Goal: Task Accomplishment & Management: Complete application form

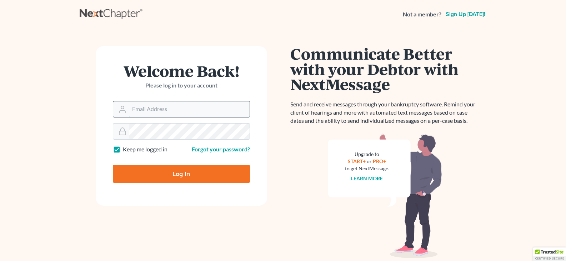
click at [150, 111] on input "Email Address" at bounding box center [189, 109] width 120 height 16
click at [158, 110] on input "Email Address" at bounding box center [189, 109] width 120 height 16
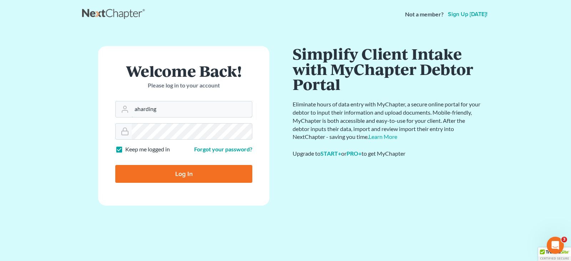
type input "[EMAIL_ADDRESS][DOMAIN_NAME]"
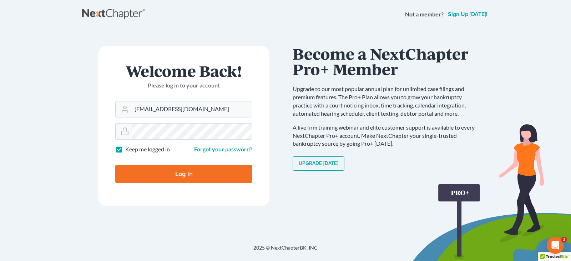
click at [115, 165] on input "Log In" at bounding box center [183, 174] width 137 height 18
type input "Thinking..."
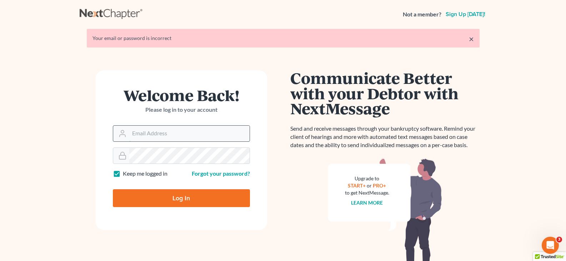
click at [138, 132] on input "Email Address" at bounding box center [189, 134] width 120 height 16
type input "[EMAIL_ADDRESS][DOMAIN_NAME]"
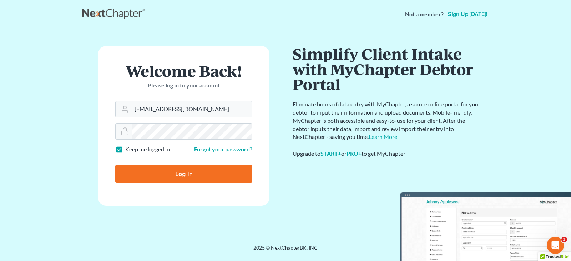
click at [163, 176] on input "Log In" at bounding box center [183, 174] width 137 height 18
type input "Thinking..."
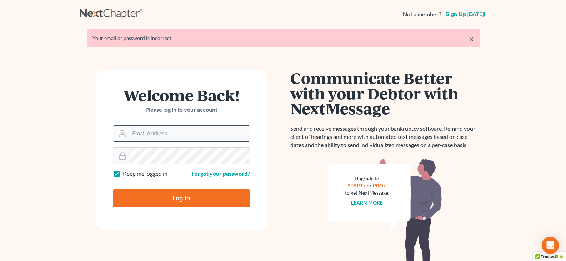
click at [161, 131] on input "Email Address" at bounding box center [189, 134] width 120 height 16
click at [174, 137] on input "ah" at bounding box center [189, 134] width 120 height 16
type input "[EMAIL_ADDRESS][DOMAIN_NAME]"
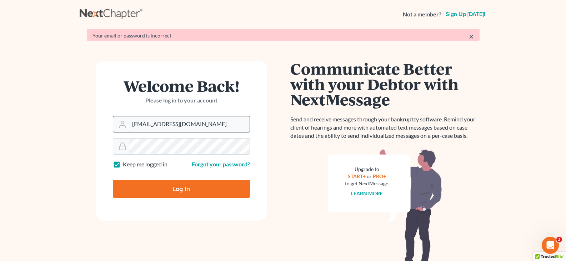
click at [159, 163] on form "Welcome Back! Please log in to your account Email Address aharding@hardingslaw.…" at bounding box center [181, 141] width 171 height 160
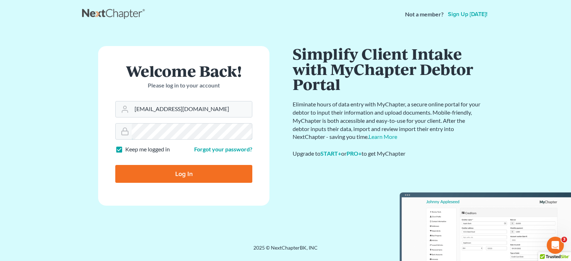
click at [115, 165] on input "Log In" at bounding box center [183, 174] width 137 height 18
type input "Thinking..."
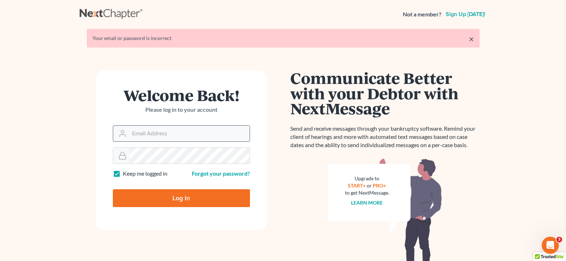
drag, startPoint x: 0, startPoint y: 0, endPoint x: 151, endPoint y: 135, distance: 202.5
click at [151, 135] on input "Email Address" at bounding box center [189, 134] width 120 height 16
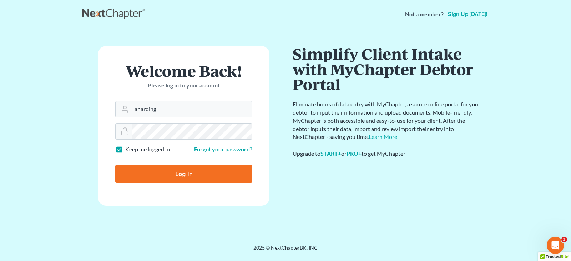
type input "[EMAIL_ADDRESS][DOMAIN_NAME]"
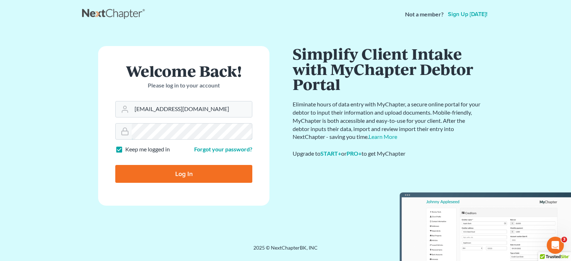
click at [115, 165] on input "Log In" at bounding box center [183, 174] width 137 height 18
type input "Thinking..."
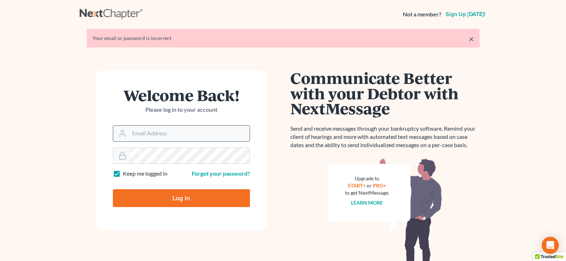
drag, startPoint x: 0, startPoint y: 0, endPoint x: 164, endPoint y: 130, distance: 209.5
click at [164, 130] on input "Email Address" at bounding box center [189, 134] width 120 height 16
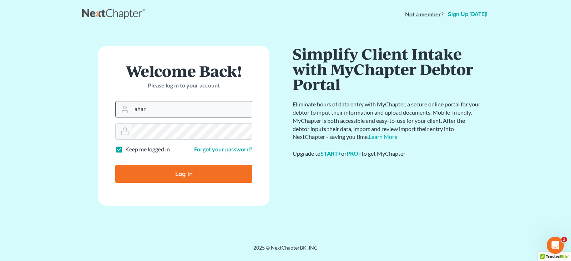
type input "[EMAIL_ADDRESS][DOMAIN_NAME]"
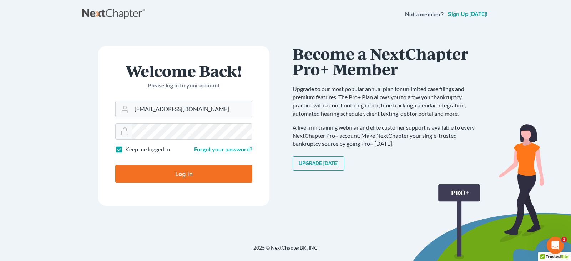
click at [125, 152] on label "Keep me logged in" at bounding box center [147, 149] width 45 height 8
click at [128, 150] on input "Keep me logged in" at bounding box center [130, 147] width 5 height 5
checkbox input "false"
click at [192, 172] on input "Log In" at bounding box center [183, 174] width 137 height 18
type input "Thinking..."
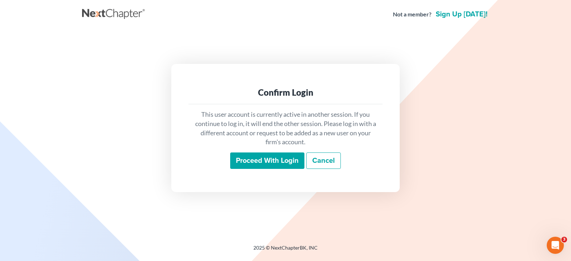
click at [254, 160] on input "Proceed with login" at bounding box center [267, 160] width 74 height 16
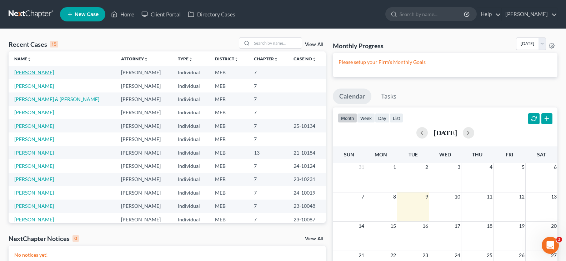
click at [26, 74] on link "[PERSON_NAME]" at bounding box center [34, 72] width 40 height 6
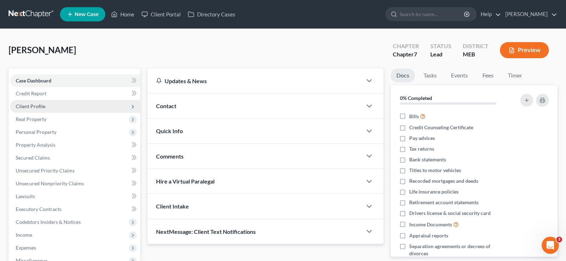
click at [32, 105] on span "Client Profile" at bounding box center [31, 106] width 30 height 6
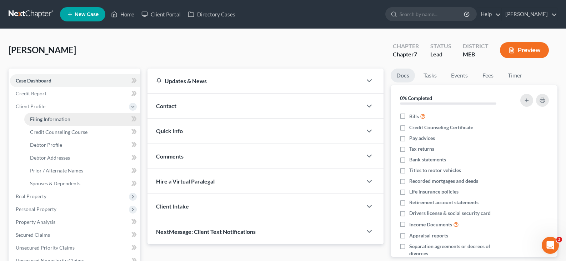
click at [47, 118] on span "Filing Information" at bounding box center [50, 119] width 40 height 6
select select "1"
select select "0"
select select "20"
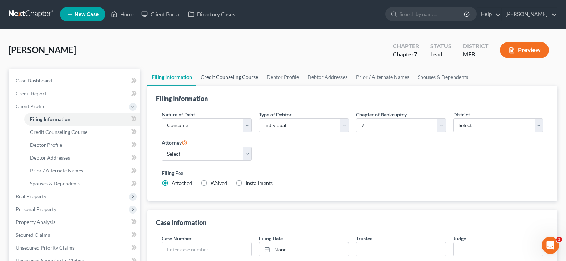
click at [231, 77] on link "Credit Counseling Course" at bounding box center [229, 77] width 66 height 17
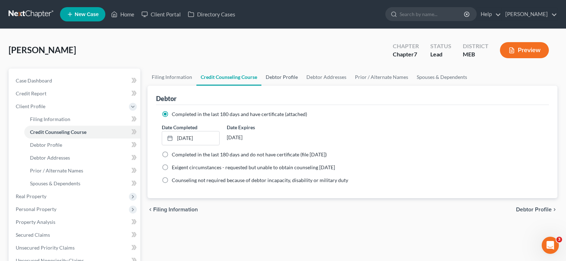
click at [270, 76] on link "Debtor Profile" at bounding box center [281, 77] width 41 height 17
select select "0"
select select "1"
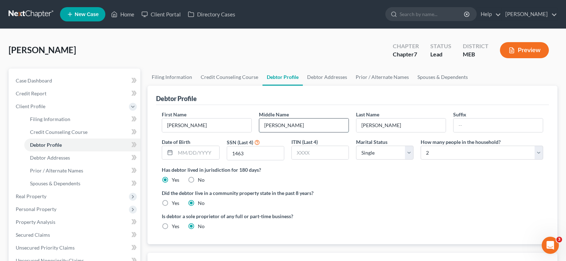
click at [279, 125] on input "[PERSON_NAME]" at bounding box center [303, 125] width 89 height 14
type input "[PERSON_NAME]"
click at [355, 191] on label "Did the debtor live in a community property state in the past 8 years?" at bounding box center [352, 192] width 381 height 7
click at [60, 156] on span "Debtor Addresses" at bounding box center [50, 158] width 40 height 6
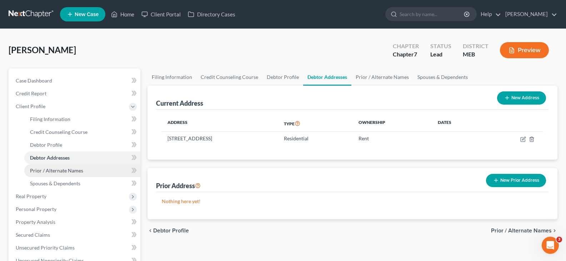
click at [51, 172] on span "Prior / Alternate Names" at bounding box center [56, 170] width 53 height 6
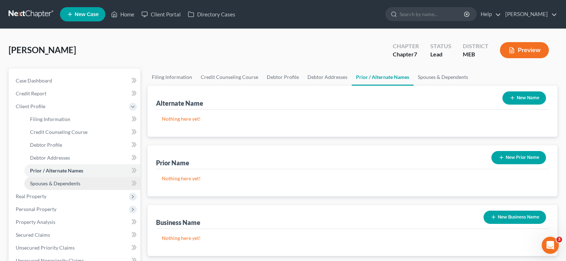
click at [50, 182] on span "Spouses & Dependents" at bounding box center [55, 183] width 50 height 6
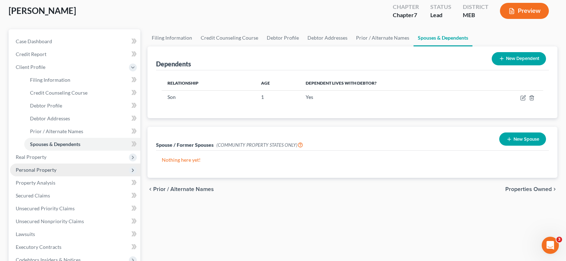
scroll to position [36, 0]
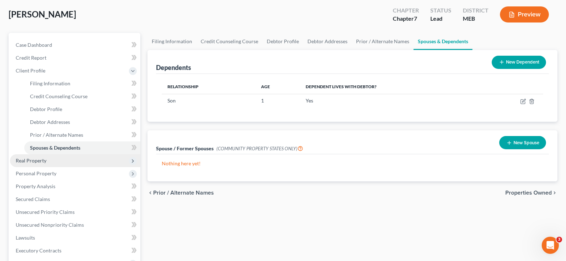
click at [49, 159] on span "Real Property" at bounding box center [75, 160] width 130 height 13
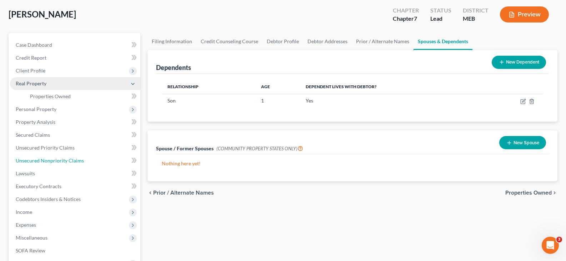
click at [49, 159] on span "Unsecured Nonpriority Claims" at bounding box center [50, 160] width 68 height 6
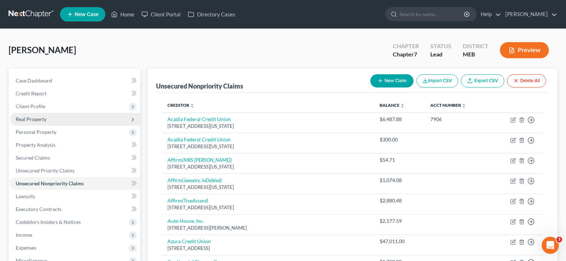
click at [40, 118] on span "Real Property" at bounding box center [31, 119] width 31 height 6
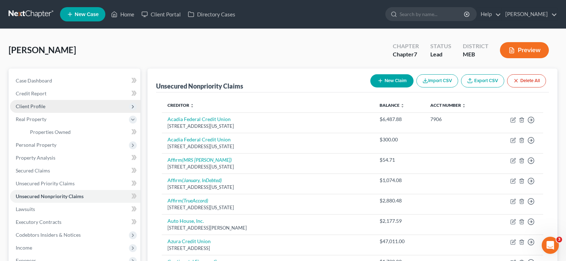
click at [41, 106] on span "Client Profile" at bounding box center [31, 106] width 30 height 6
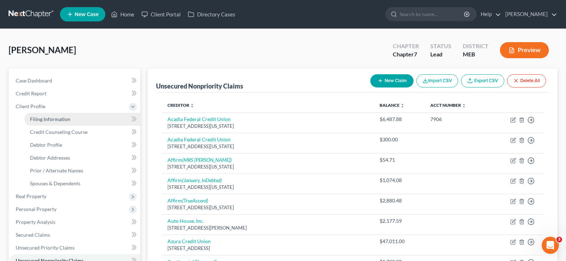
click at [46, 118] on span "Filing Information" at bounding box center [50, 119] width 40 height 6
select select "1"
select select "0"
select select "37"
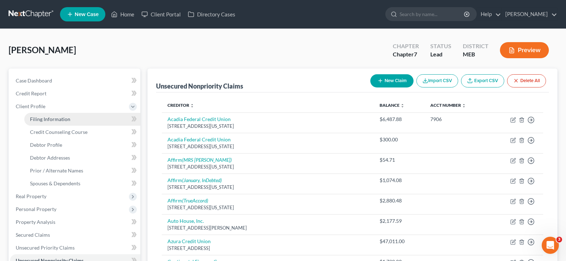
select select "0"
select select "20"
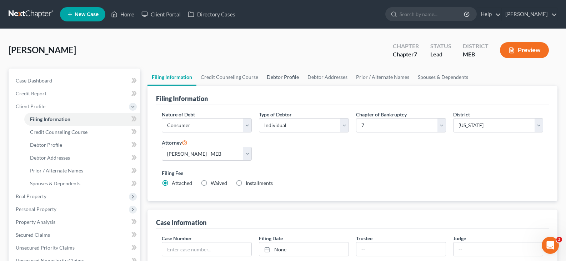
click at [289, 74] on link "Debtor Profile" at bounding box center [282, 77] width 41 height 17
select select "0"
select select "1"
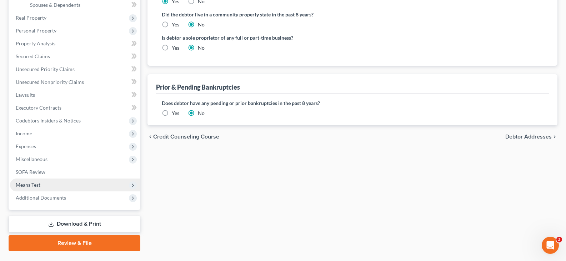
scroll to position [196, 0]
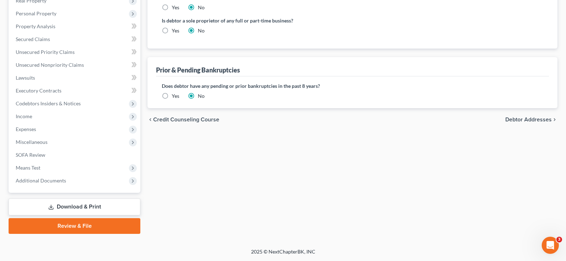
click at [79, 205] on link "Download & Print" at bounding box center [75, 206] width 132 height 17
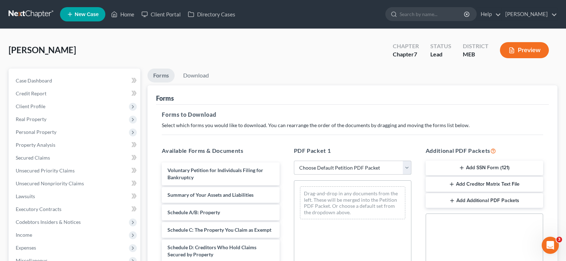
click at [342, 170] on select "Choose Default Petition PDF Packet Complete Bankruptcy Petition (all forms and …" at bounding box center [352, 168] width 117 height 14
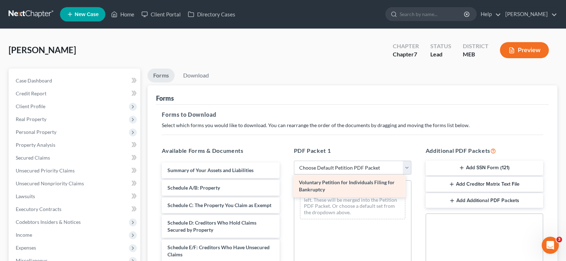
drag, startPoint x: 216, startPoint y: 170, endPoint x: 348, endPoint y: 183, distance: 131.9
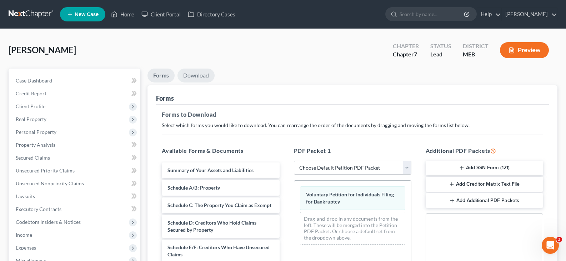
click at [199, 77] on link "Download" at bounding box center [195, 76] width 37 height 14
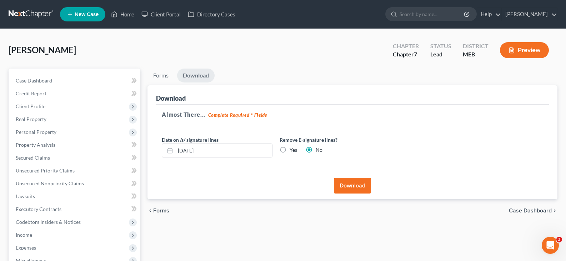
click at [289, 147] on label "Yes" at bounding box center [292, 149] width 7 height 7
click at [292, 147] on input "Yes" at bounding box center [294, 148] width 5 height 5
radio input "true"
radio input "false"
click at [360, 184] on button "Download" at bounding box center [352, 186] width 37 height 16
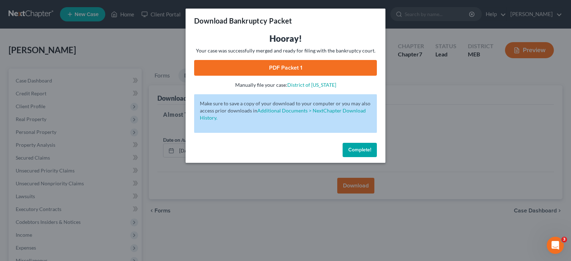
click at [282, 69] on link "PDF Packet 1" at bounding box center [285, 68] width 183 height 16
click at [359, 147] on span "Complete!" at bounding box center [359, 150] width 23 height 6
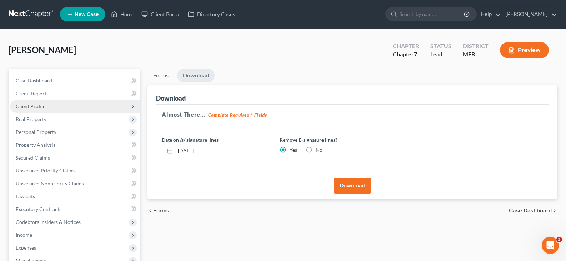
click at [26, 107] on span "Client Profile" at bounding box center [31, 106] width 30 height 6
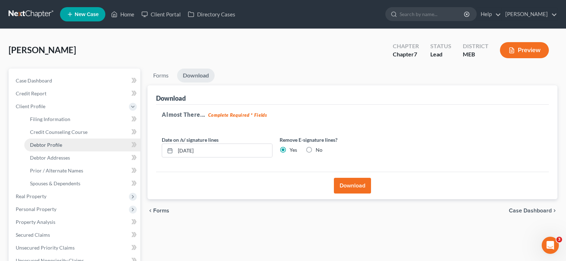
click at [41, 143] on span "Debtor Profile" at bounding box center [46, 145] width 32 height 6
select select "0"
select select "1"
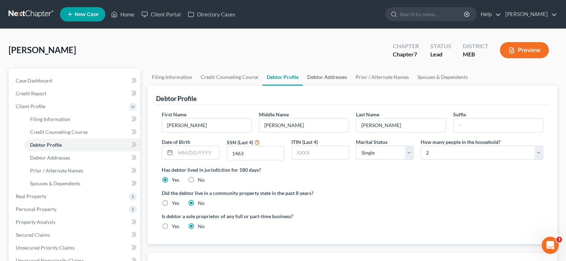
click at [337, 77] on link "Debtor Addresses" at bounding box center [327, 77] width 49 height 17
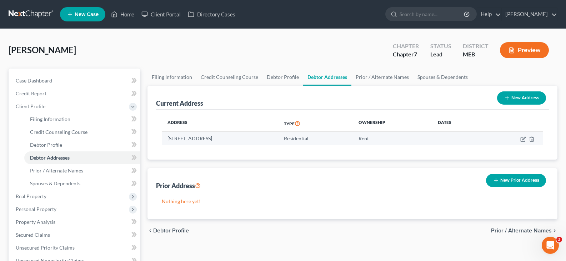
click at [527, 140] on td at bounding box center [513, 139] width 59 height 14
click at [523, 139] on icon "button" at bounding box center [523, 139] width 6 height 6
select select "20"
select select "0"
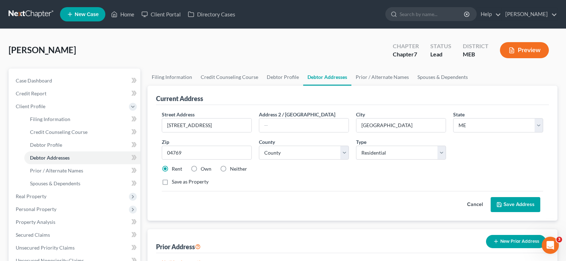
click at [527, 204] on button "Save Address" at bounding box center [515, 204] width 50 height 15
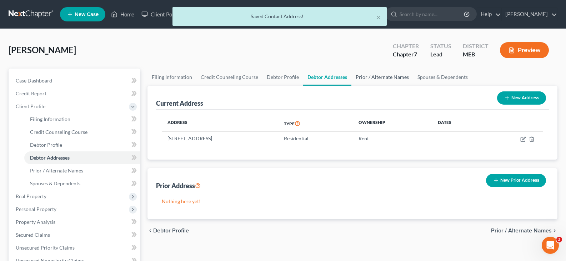
click at [377, 79] on link "Prior / Alternate Names" at bounding box center [382, 77] width 62 height 17
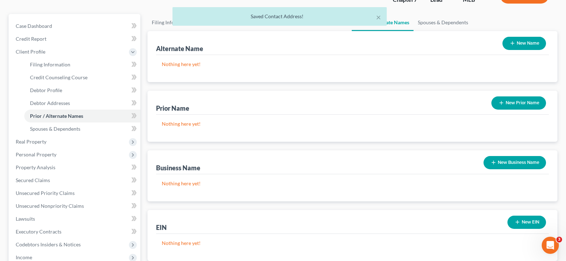
scroll to position [36, 0]
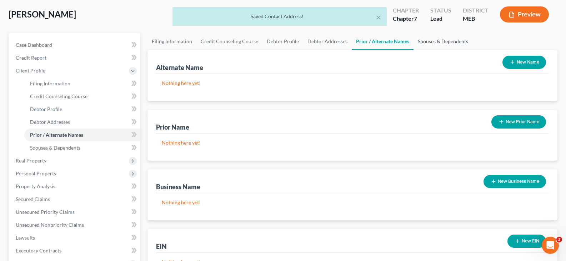
click at [447, 41] on link "Spouses & Dependents" at bounding box center [442, 41] width 59 height 17
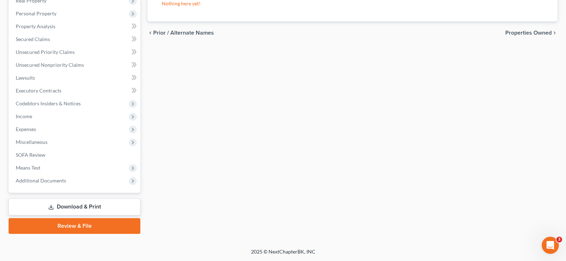
click at [78, 207] on link "Download & Print" at bounding box center [75, 206] width 132 height 17
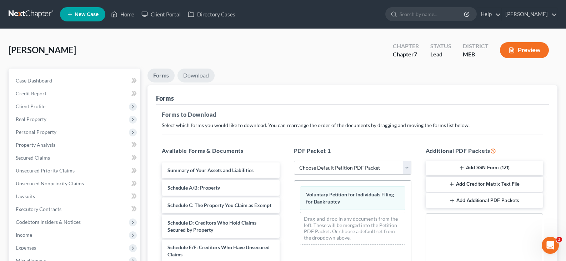
click at [203, 74] on link "Download" at bounding box center [195, 76] width 37 height 14
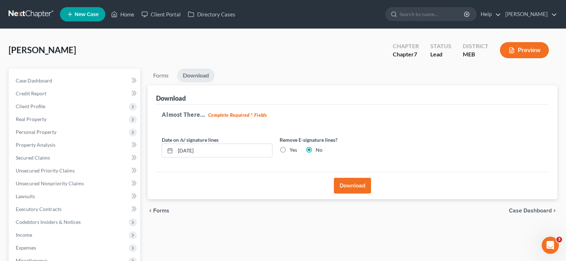
click at [289, 147] on label "Yes" at bounding box center [292, 149] width 7 height 7
click at [292, 147] on input "Yes" at bounding box center [294, 148] width 5 height 5
radio input "true"
radio input "false"
click at [351, 189] on button "Download" at bounding box center [352, 186] width 37 height 16
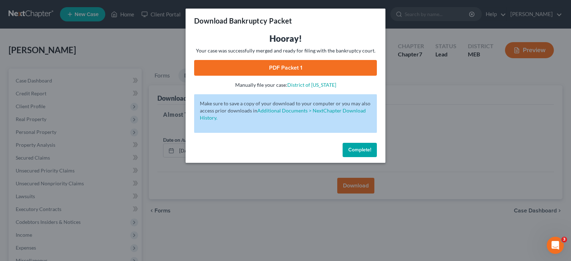
click at [305, 69] on link "PDF Packet 1" at bounding box center [285, 68] width 183 height 16
click at [360, 150] on span "Complete!" at bounding box center [359, 150] width 23 height 6
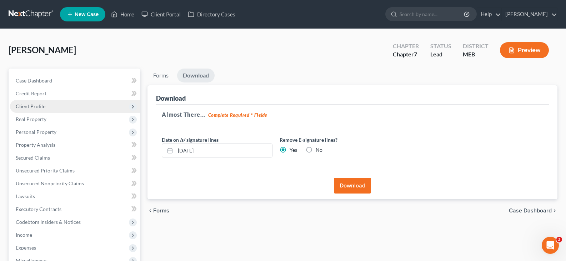
click at [35, 106] on span "Client Profile" at bounding box center [31, 106] width 30 height 6
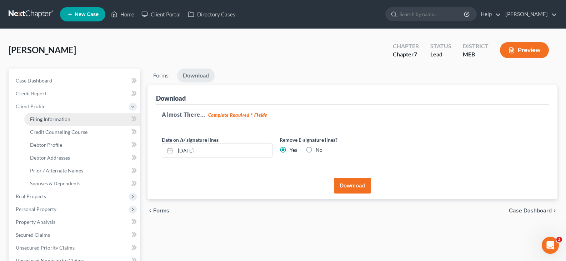
click at [37, 117] on span "Filing Information" at bounding box center [50, 119] width 40 height 6
select select "1"
select select "0"
select select "37"
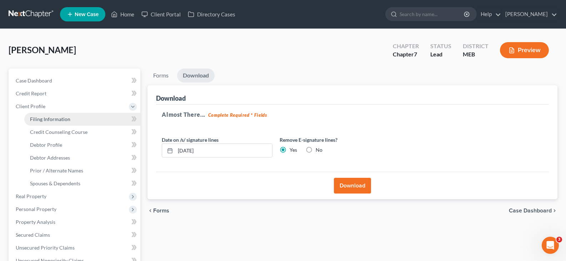
select select "0"
select select "20"
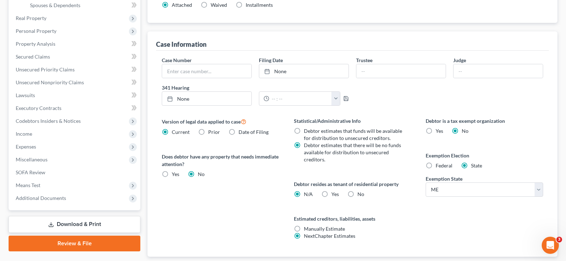
scroll to position [178, 0]
click at [331, 193] on label "Yes Yes" at bounding box center [334, 193] width 7 height 7
click at [334, 193] on input "Yes Yes" at bounding box center [336, 192] width 5 height 5
radio input "true"
radio input "false"
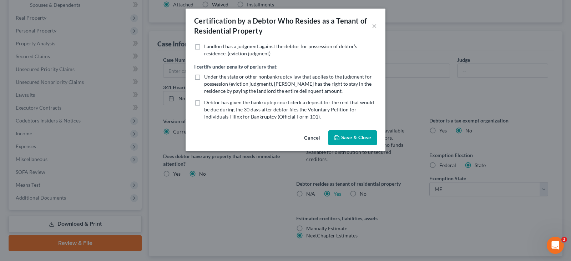
click at [348, 137] on button "Save & Close" at bounding box center [352, 137] width 49 height 15
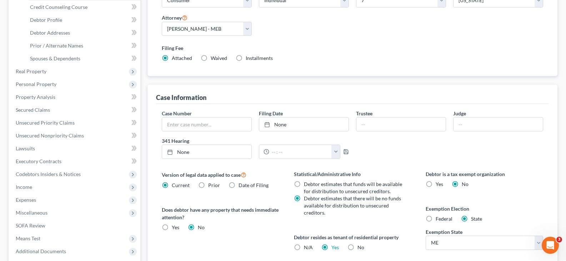
scroll to position [214, 0]
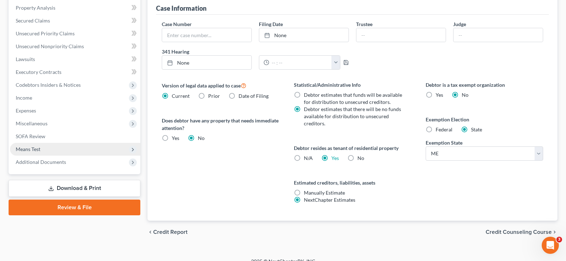
drag, startPoint x: 74, startPoint y: 184, endPoint x: 113, endPoint y: 165, distance: 43.7
click at [74, 184] on link "Download & Print" at bounding box center [75, 188] width 132 height 17
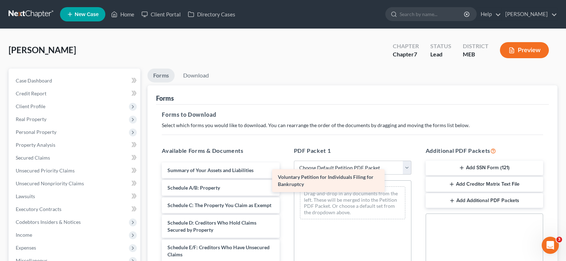
drag, startPoint x: 239, startPoint y: 173, endPoint x: 350, endPoint y: 179, distance: 110.5
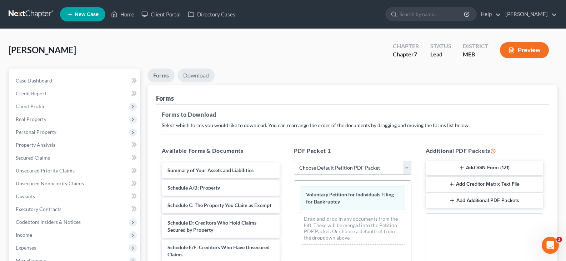
click at [197, 72] on link "Download" at bounding box center [195, 76] width 37 height 14
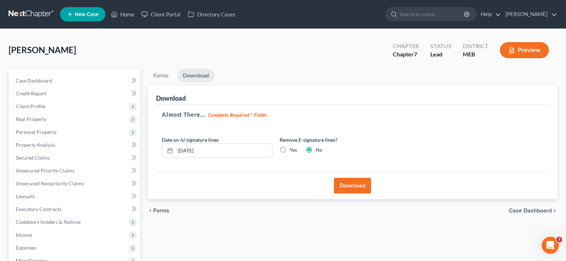
click at [289, 146] on label "Yes" at bounding box center [292, 149] width 7 height 7
click at [292, 146] on input "Yes" at bounding box center [294, 148] width 5 height 5
radio input "true"
radio input "false"
click at [353, 183] on button "Download" at bounding box center [352, 186] width 37 height 16
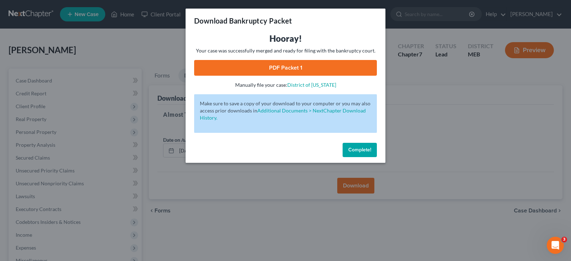
click at [297, 66] on link "PDF Packet 1" at bounding box center [285, 68] width 183 height 16
click at [366, 150] on span "Complete!" at bounding box center [359, 150] width 23 height 6
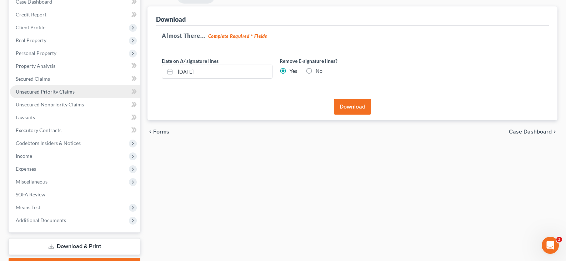
scroll to position [11, 0]
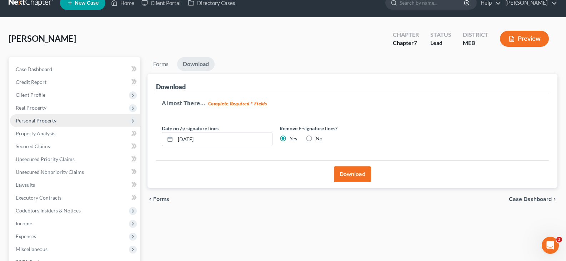
click at [35, 123] on span "Personal Property" at bounding box center [36, 120] width 41 height 6
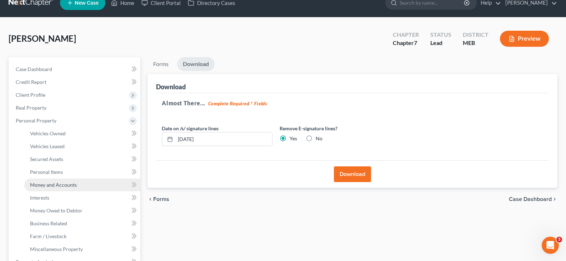
click at [47, 185] on span "Money and Accounts" at bounding box center [53, 185] width 47 height 6
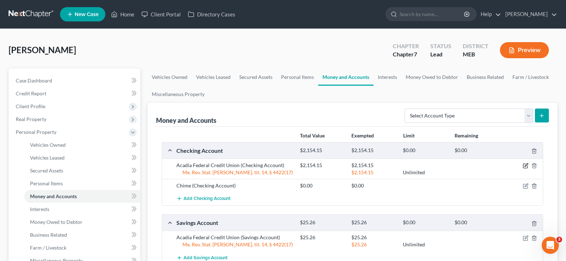
click at [524, 165] on icon "button" at bounding box center [525, 166] width 6 height 6
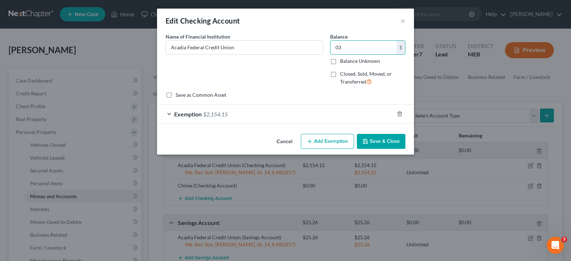
type input "0"
click at [381, 143] on button "Save & Close" at bounding box center [381, 141] width 49 height 15
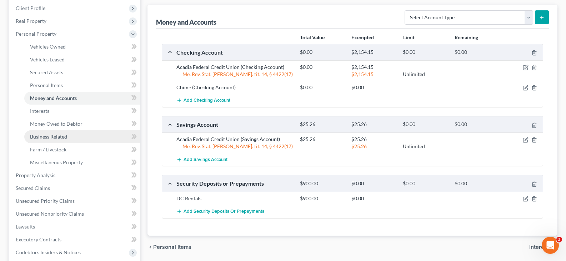
scroll to position [107, 0]
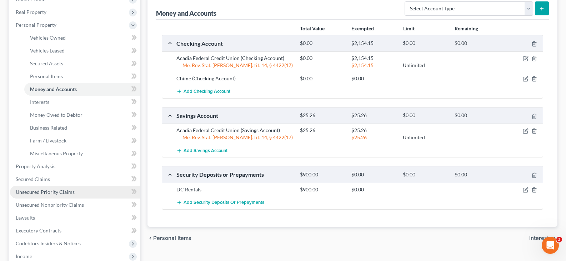
click at [48, 193] on span "Unsecured Priority Claims" at bounding box center [45, 192] width 59 height 6
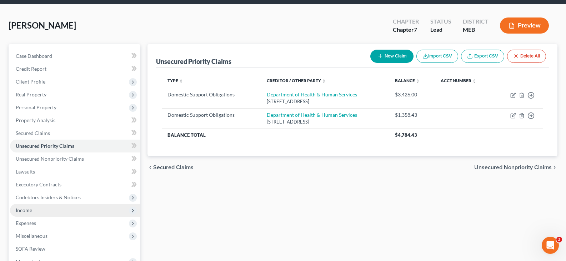
scroll to position [71, 0]
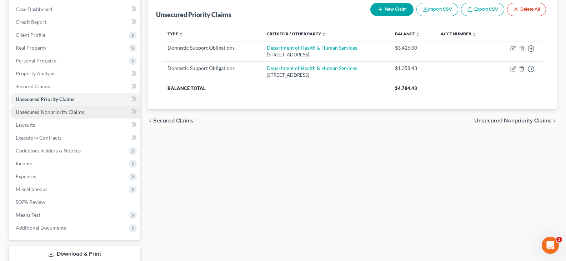
click at [59, 113] on span "Unsecured Nonpriority Claims" at bounding box center [50, 112] width 68 height 6
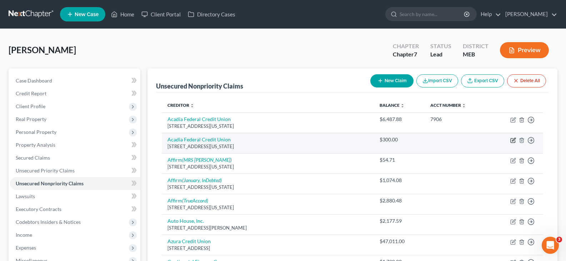
click at [515, 139] on icon "button" at bounding box center [513, 139] width 3 height 3
select select "20"
select select "15"
select select "0"
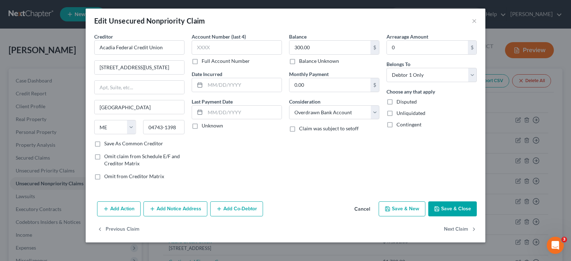
click at [471, 18] on div "Edit Unsecured Nonpriority Claim ×" at bounding box center [286, 21] width 400 height 24
click at [474, 21] on button "×" at bounding box center [474, 20] width 5 height 9
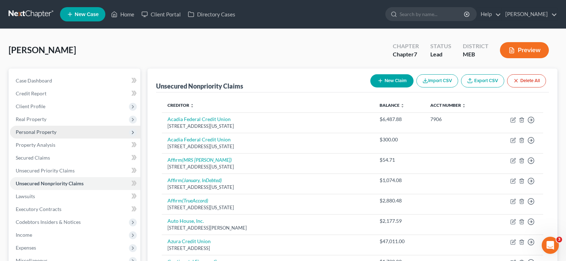
click at [48, 134] on span "Personal Property" at bounding box center [36, 132] width 41 height 6
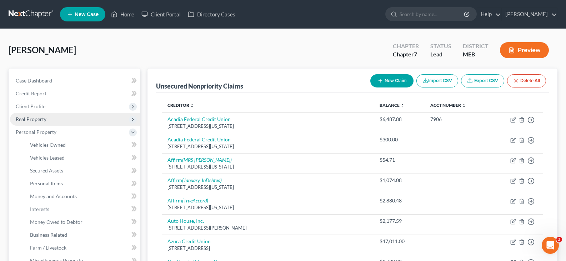
click at [42, 119] on span "Real Property" at bounding box center [31, 119] width 31 height 6
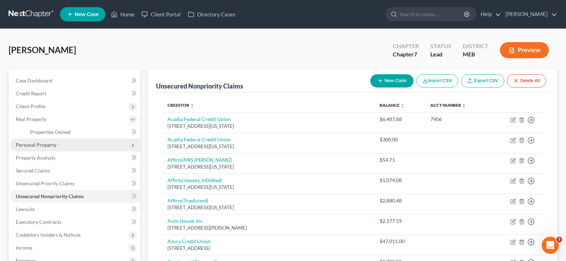
click at [28, 144] on span "Personal Property" at bounding box center [36, 145] width 41 height 6
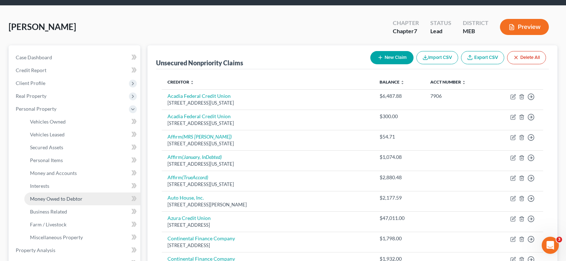
scroll to position [36, 0]
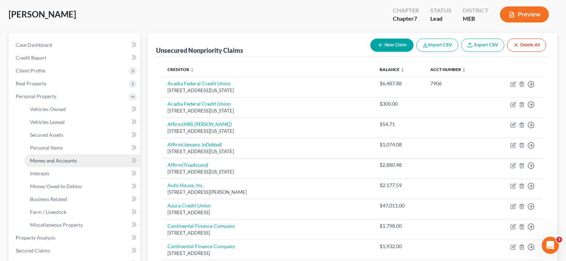
click at [52, 164] on link "Money and Accounts" at bounding box center [82, 160] width 116 height 13
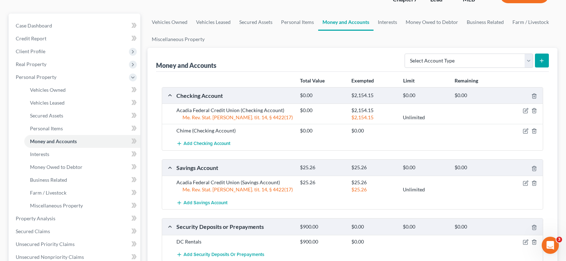
scroll to position [71, 0]
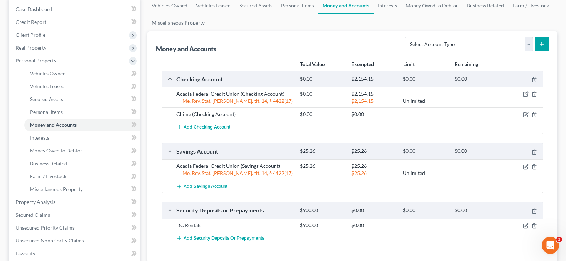
click at [522, 95] on div at bounding box center [522, 93] width 41 height 7
click at [525, 95] on icon "button" at bounding box center [525, 94] width 6 height 6
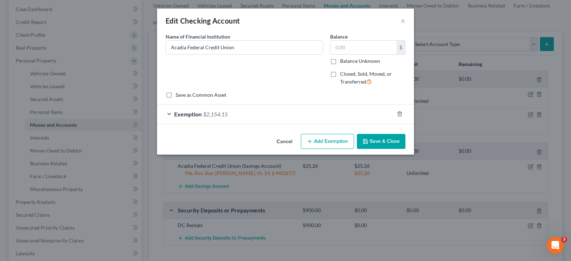
click at [401, 111] on div at bounding box center [404, 113] width 20 height 11
click at [399, 113] on icon "button" at bounding box center [400, 114] width 6 height 6
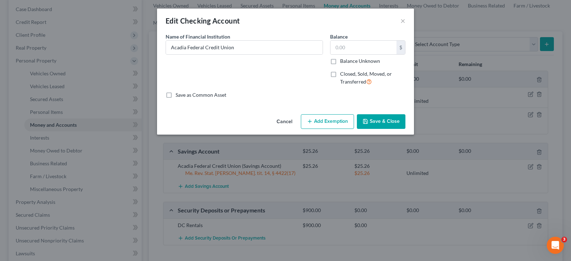
click at [390, 119] on button "Save & Close" at bounding box center [381, 121] width 49 height 15
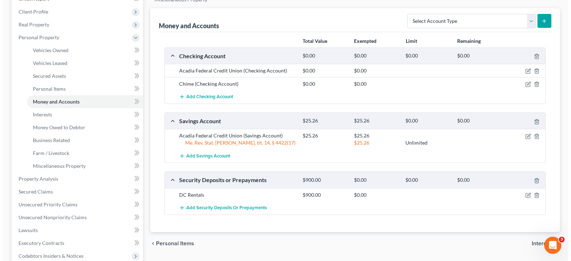
scroll to position [107, 0]
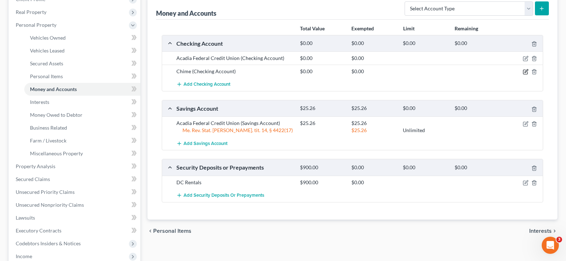
click at [522, 71] on icon "button" at bounding box center [525, 72] width 6 height 6
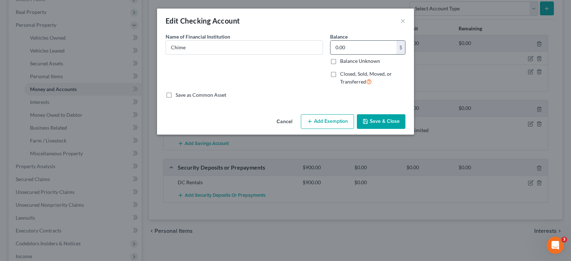
click at [362, 47] on input "0.00" at bounding box center [363, 48] width 66 height 14
type input "500.00"
click at [328, 121] on button "Add Exemption" at bounding box center [327, 121] width 53 height 15
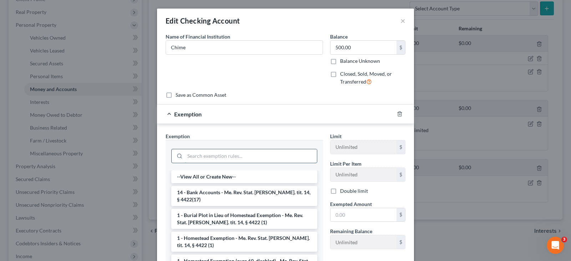
click at [226, 154] on input "search" at bounding box center [251, 156] width 132 height 14
click at [212, 193] on li "14 - Bank Accounts - Me. Rev. Stat. [PERSON_NAME]. tit. 14, § 4422(17)" at bounding box center [244, 196] width 146 height 20
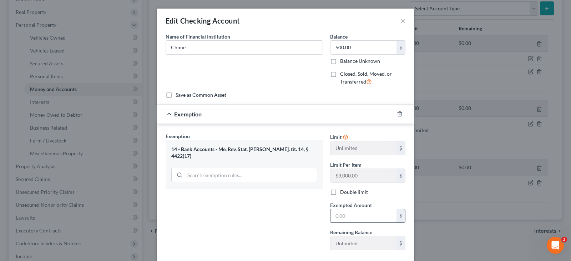
click at [349, 211] on input "text" at bounding box center [363, 216] width 66 height 14
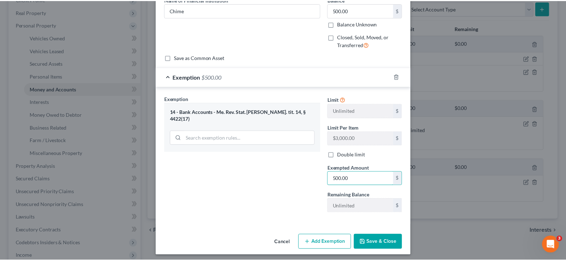
scroll to position [40, 0]
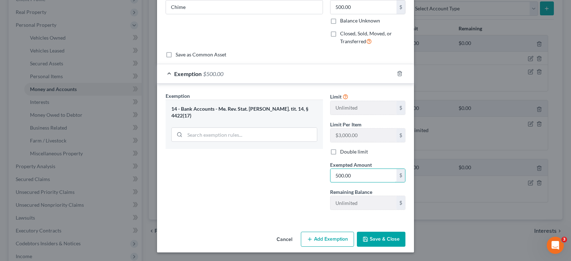
type input "500.00"
click at [376, 243] on button "Save & Close" at bounding box center [381, 239] width 49 height 15
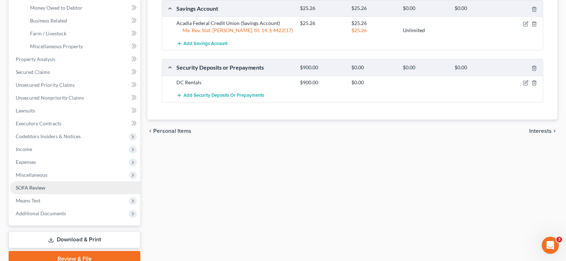
click at [30, 184] on link "SOFA Review" at bounding box center [75, 187] width 130 height 13
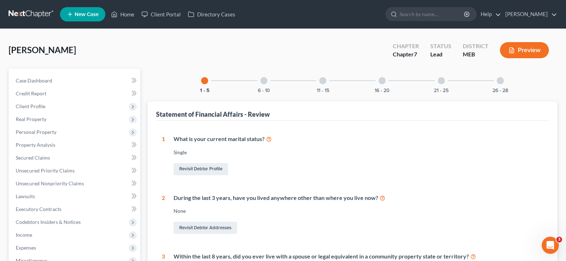
click at [263, 84] on div "6 - 10" at bounding box center [264, 81] width 24 height 24
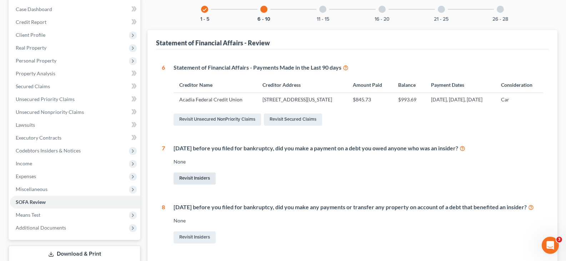
click at [203, 184] on link "Revisit Insiders" at bounding box center [194, 178] width 42 height 12
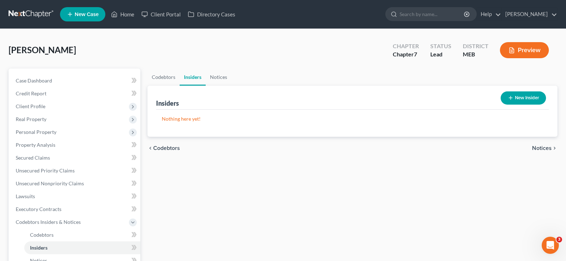
click at [532, 101] on button "New Insider" at bounding box center [522, 97] width 45 height 13
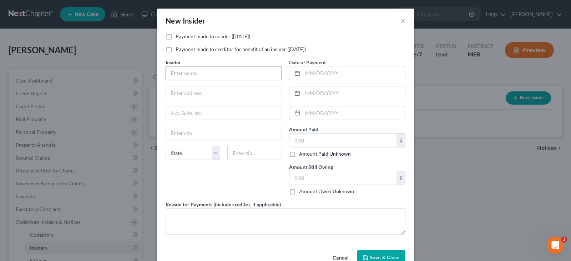
click at [235, 66] on div "Insider *" at bounding box center [224, 70] width 116 height 22
click at [176, 37] on label "Payment made to insider ([DATE])" at bounding box center [213, 36] width 75 height 7
click at [178, 37] on input "Payment made to insider ([DATE])" at bounding box center [180, 35] width 5 height 5
checkbox input "true"
click at [192, 74] on input "text" at bounding box center [224, 73] width 116 height 14
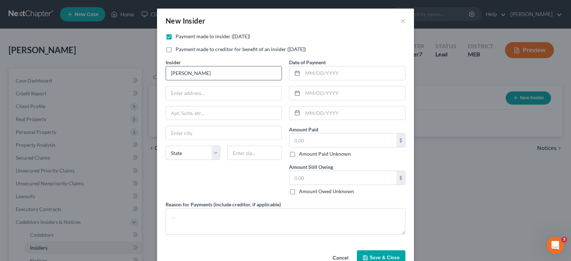
type input "[PERSON_NAME]"
click at [350, 72] on input "text" at bounding box center [354, 73] width 102 height 14
click at [328, 136] on input "text" at bounding box center [342, 140] width 107 height 14
type input "100.00"
click at [334, 176] on input "text" at bounding box center [342, 178] width 107 height 14
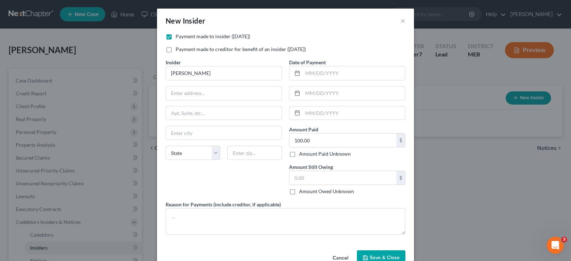
click at [363, 258] on icon "button" at bounding box center [366, 258] width 6 height 6
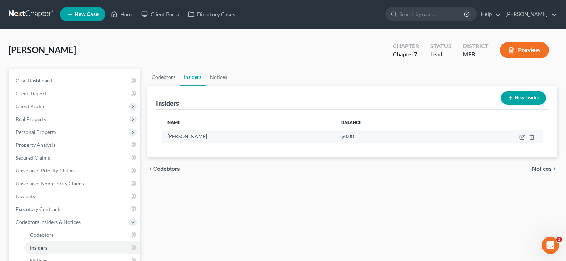
click at [517, 139] on td at bounding box center [492, 137] width 101 height 14
click at [516, 135] on td at bounding box center [492, 137] width 101 height 14
click at [521, 137] on icon "button" at bounding box center [522, 137] width 6 height 6
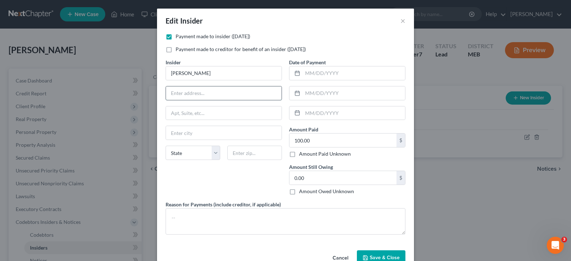
click at [189, 91] on input "text" at bounding box center [224, 93] width 116 height 14
click at [233, 93] on input "text" at bounding box center [224, 93] width 116 height 14
click at [318, 78] on input "text" at bounding box center [354, 73] width 102 height 14
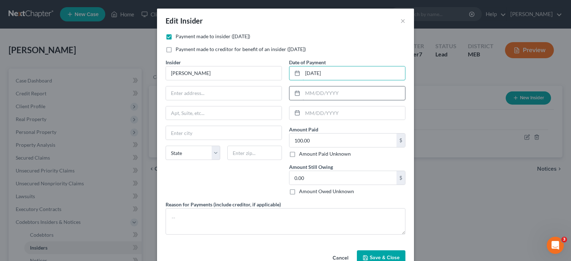
type input "[DATE]"
click at [325, 92] on input "text" at bounding box center [354, 93] width 102 height 14
type input "[DATE]"
click at [326, 109] on input "text" at bounding box center [354, 113] width 102 height 14
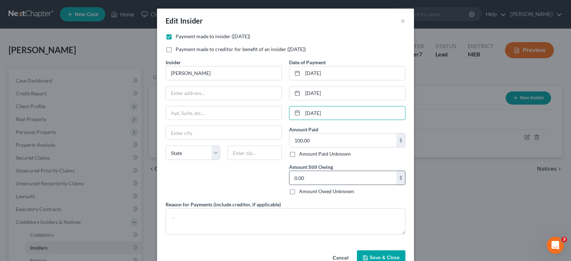
type input "[DATE]"
click at [304, 177] on input "0.00" at bounding box center [342, 178] width 107 height 14
type input "1,500.00"
drag, startPoint x: 325, startPoint y: 177, endPoint x: 273, endPoint y: 176, distance: 52.1
click at [273, 176] on div "Payment made to insider ([DATE]) Payment made to creditor for benefit of an ins…" at bounding box center [285, 136] width 247 height 207
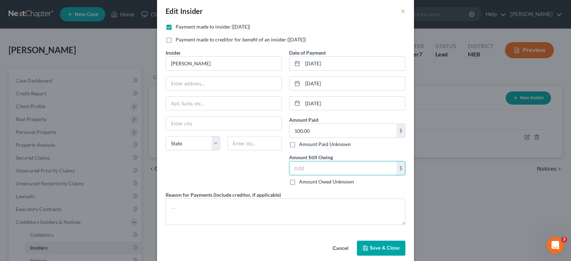
scroll to position [19, 0]
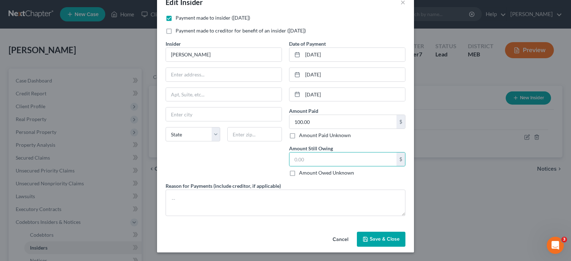
click at [386, 237] on span "Save & Close" at bounding box center [385, 239] width 30 height 6
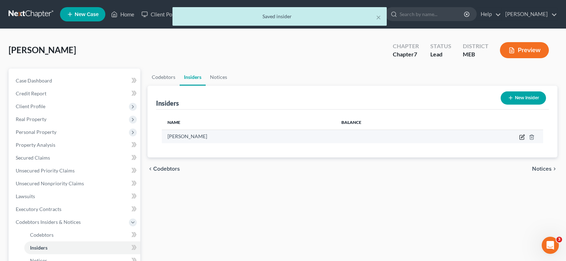
click at [520, 135] on icon "button" at bounding box center [522, 137] width 6 height 6
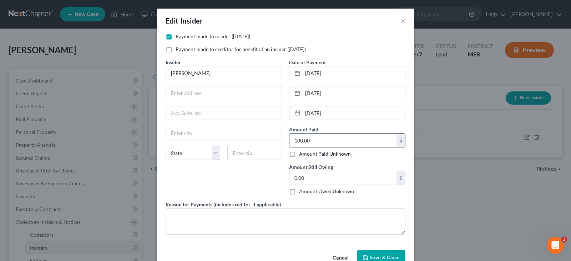
click at [294, 144] on input "100.00" at bounding box center [342, 140] width 107 height 14
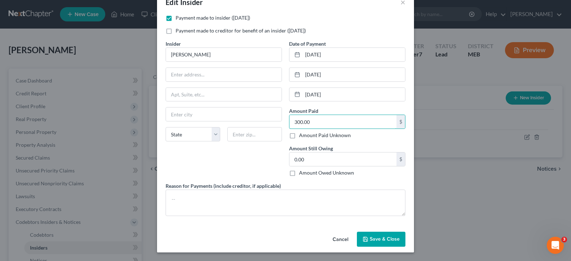
type input "300.00"
click at [375, 238] on span "Save & Close" at bounding box center [385, 239] width 30 height 6
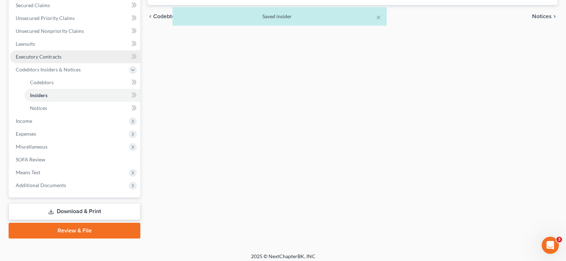
scroll to position [157, 0]
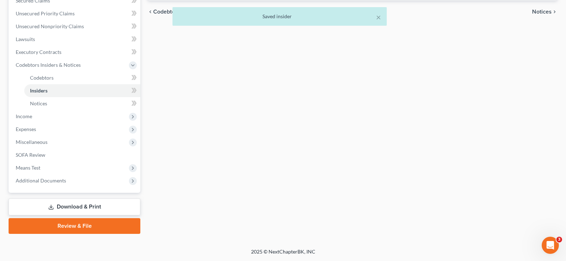
click at [81, 209] on link "Download & Print" at bounding box center [75, 206] width 132 height 17
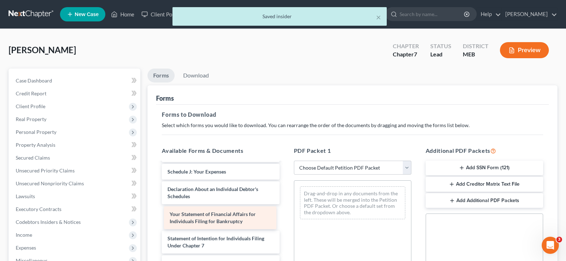
scroll to position [167, 0]
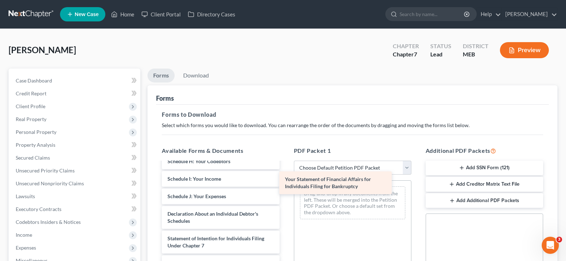
drag, startPoint x: 212, startPoint y: 216, endPoint x: 333, endPoint y: 181, distance: 125.9
click at [285, 181] on div "Your Statement of Financial Affairs for Individuals Filing for Bankruptcy Volun…" at bounding box center [220, 178] width 129 height 353
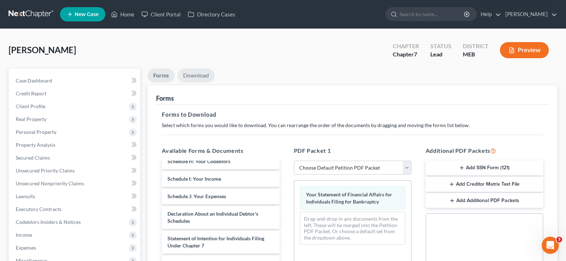
click at [192, 77] on link "Download" at bounding box center [195, 76] width 37 height 14
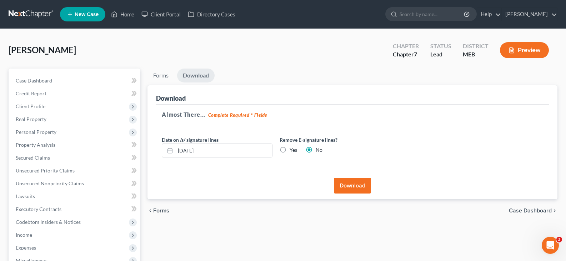
click at [343, 183] on button "Download" at bounding box center [352, 186] width 37 height 16
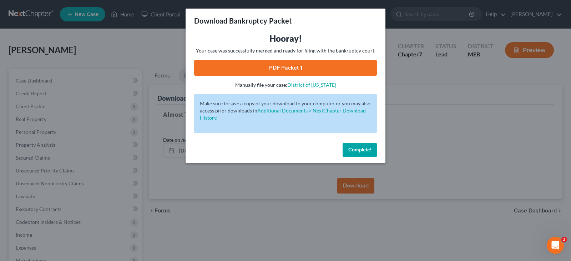
click at [297, 67] on link "PDF Packet 1" at bounding box center [285, 68] width 183 height 16
click at [368, 153] on button "Complete!" at bounding box center [360, 150] width 34 height 14
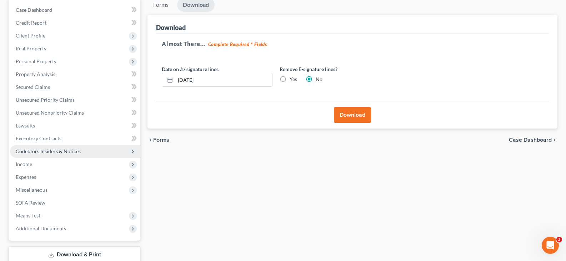
scroll to position [71, 0]
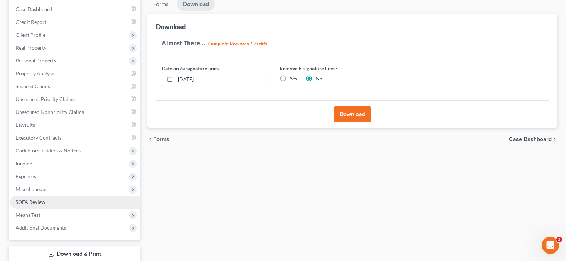
click at [38, 201] on span "SOFA Review" at bounding box center [31, 202] width 30 height 6
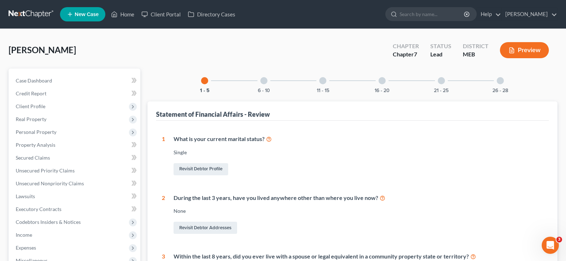
click at [261, 80] on div at bounding box center [263, 80] width 7 height 7
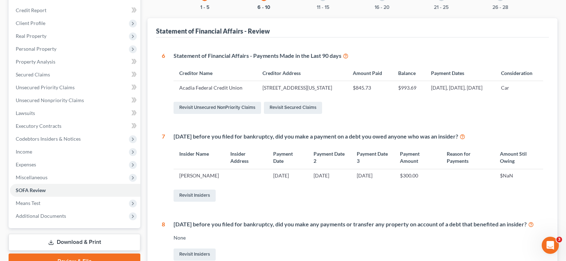
scroll to position [143, 0]
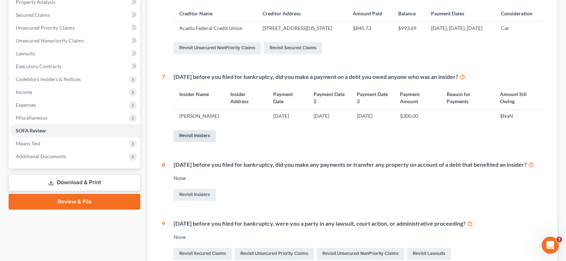
click at [201, 142] on link "Revisit Insiders" at bounding box center [194, 136] width 42 height 12
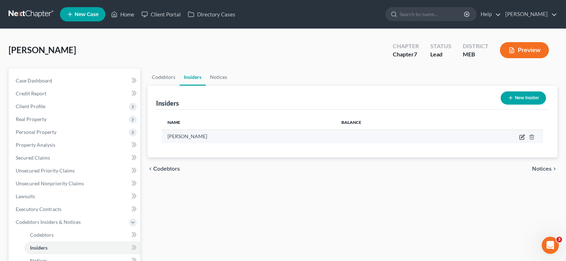
click at [522, 138] on icon "button" at bounding box center [522, 137] width 6 height 6
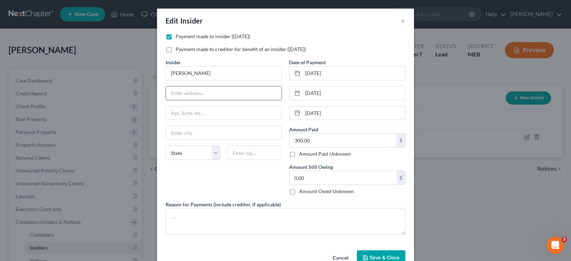
click at [225, 96] on input "text" at bounding box center [224, 93] width 116 height 14
click at [204, 95] on input "text" at bounding box center [224, 93] width 116 height 14
click at [169, 89] on input "text" at bounding box center [224, 93] width 116 height 14
click at [317, 179] on input "0.00" at bounding box center [342, 178] width 107 height 14
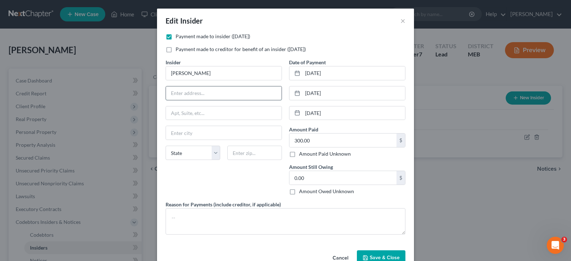
click at [214, 92] on input "text" at bounding box center [224, 93] width 116 height 14
click at [179, 181] on div "Insider * [PERSON_NAME] State [US_STATE] AK AR AZ CA CO CT DE DC [GEOGRAPHIC_DA…" at bounding box center [223, 130] width 123 height 142
click at [194, 94] on input "text" at bounding box center [224, 93] width 116 height 14
click at [400, 22] on button "×" at bounding box center [402, 20] width 5 height 9
